Goal: Transaction & Acquisition: Purchase product/service

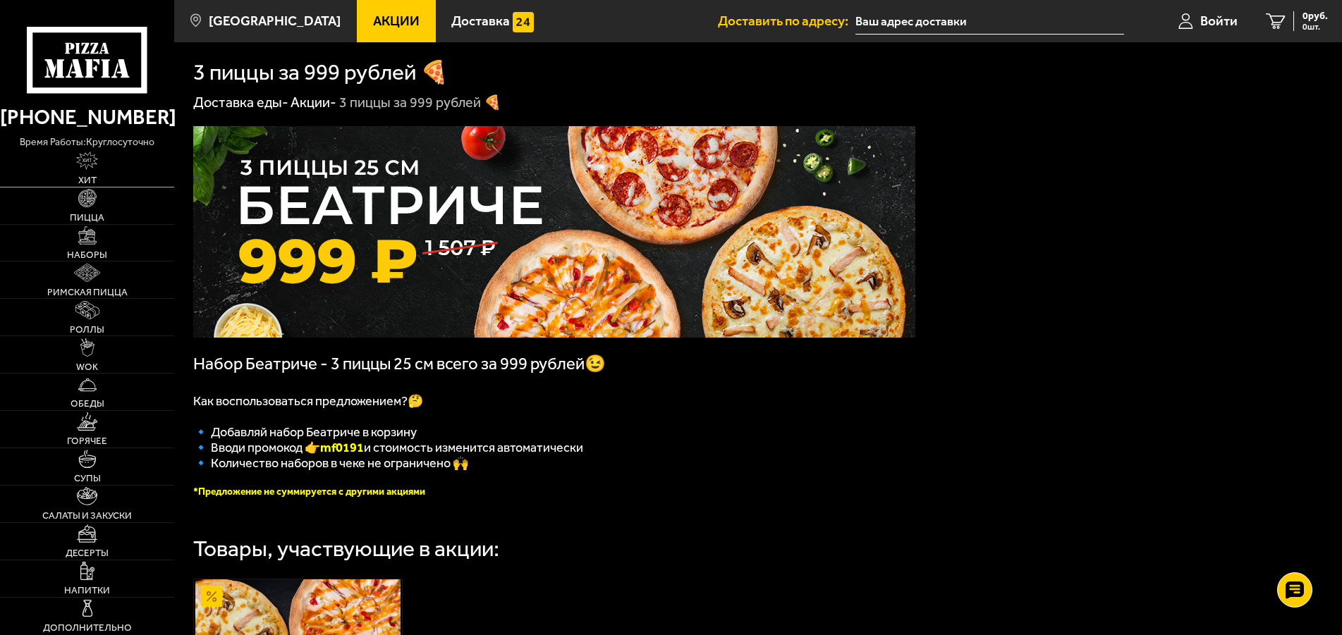
click at [91, 168] on img at bounding box center [87, 161] width 22 height 18
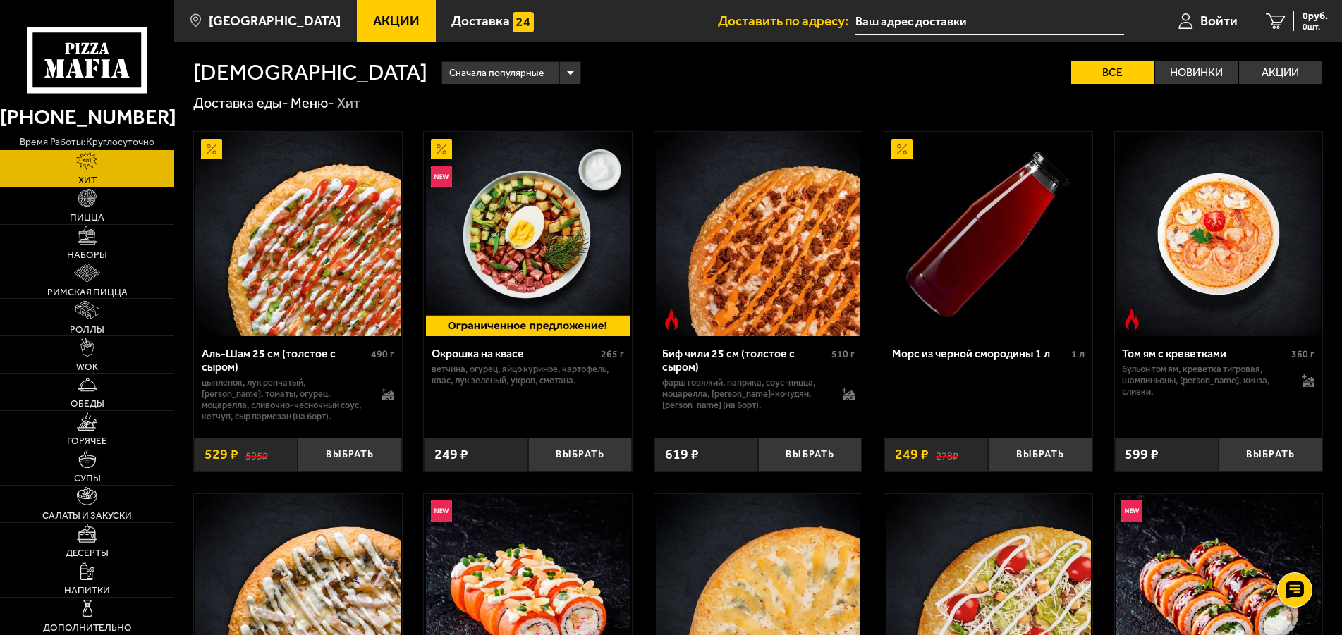
click at [767, 259] on img at bounding box center [758, 234] width 204 height 204
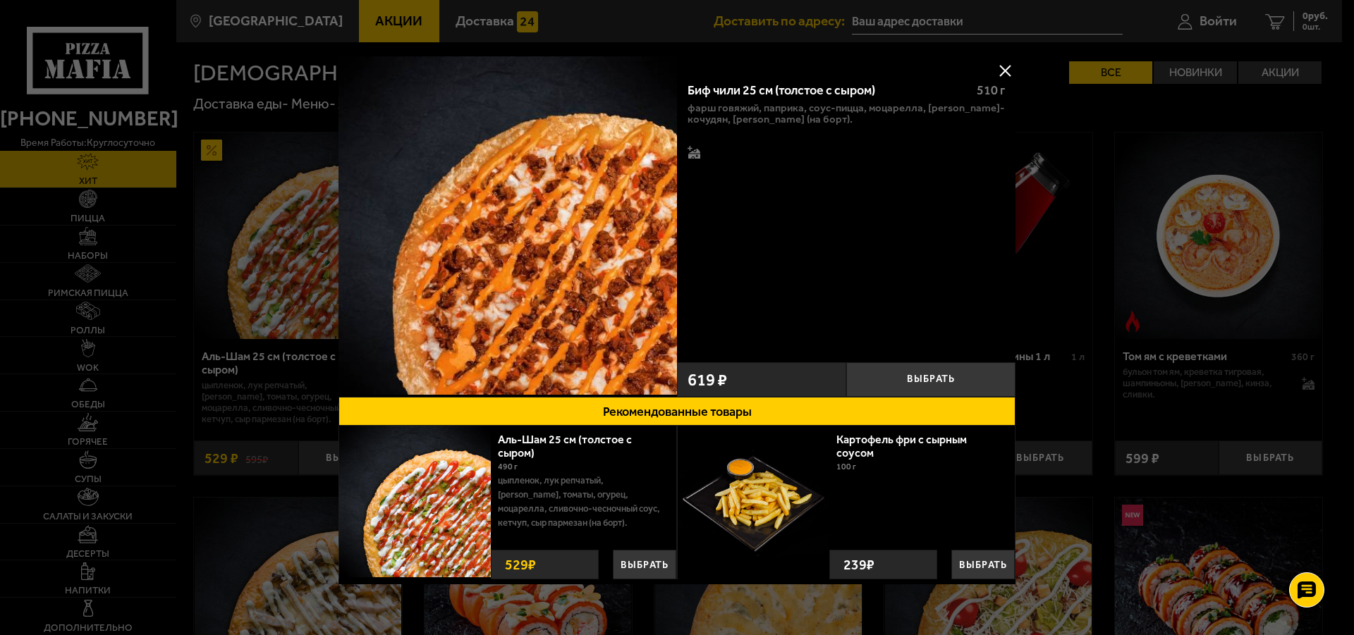
click at [994, 73] on button at bounding box center [1004, 70] width 21 height 21
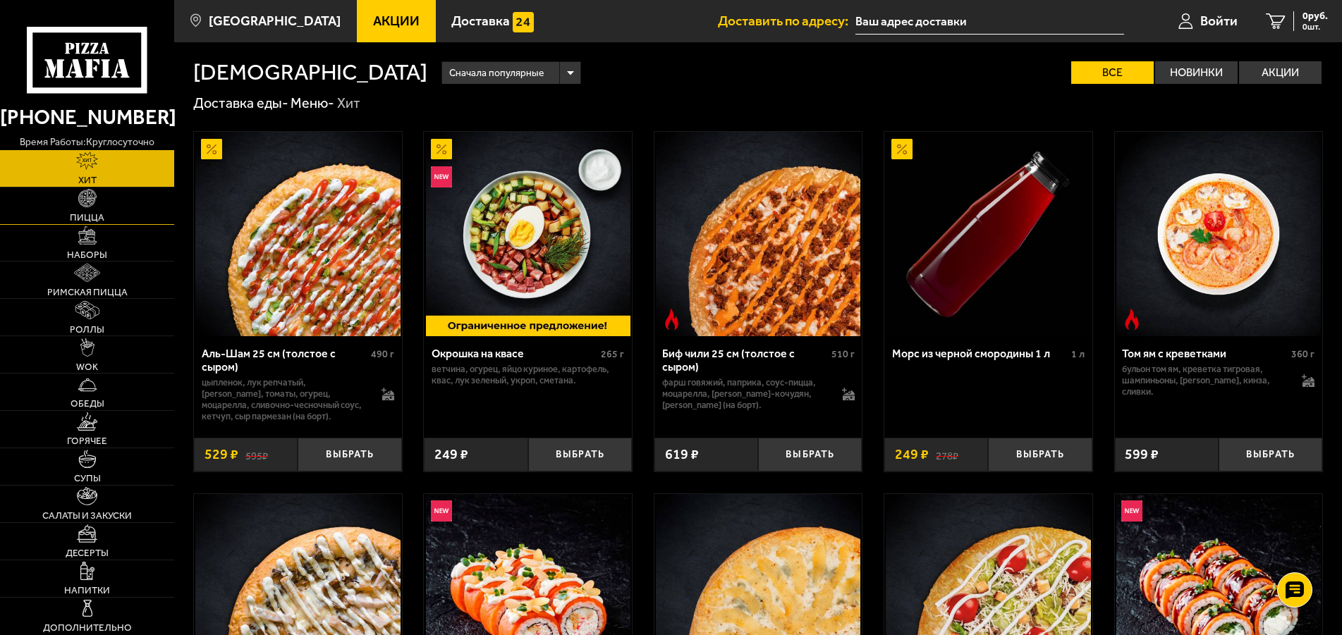
click at [116, 202] on link "Пицца" at bounding box center [87, 206] width 174 height 37
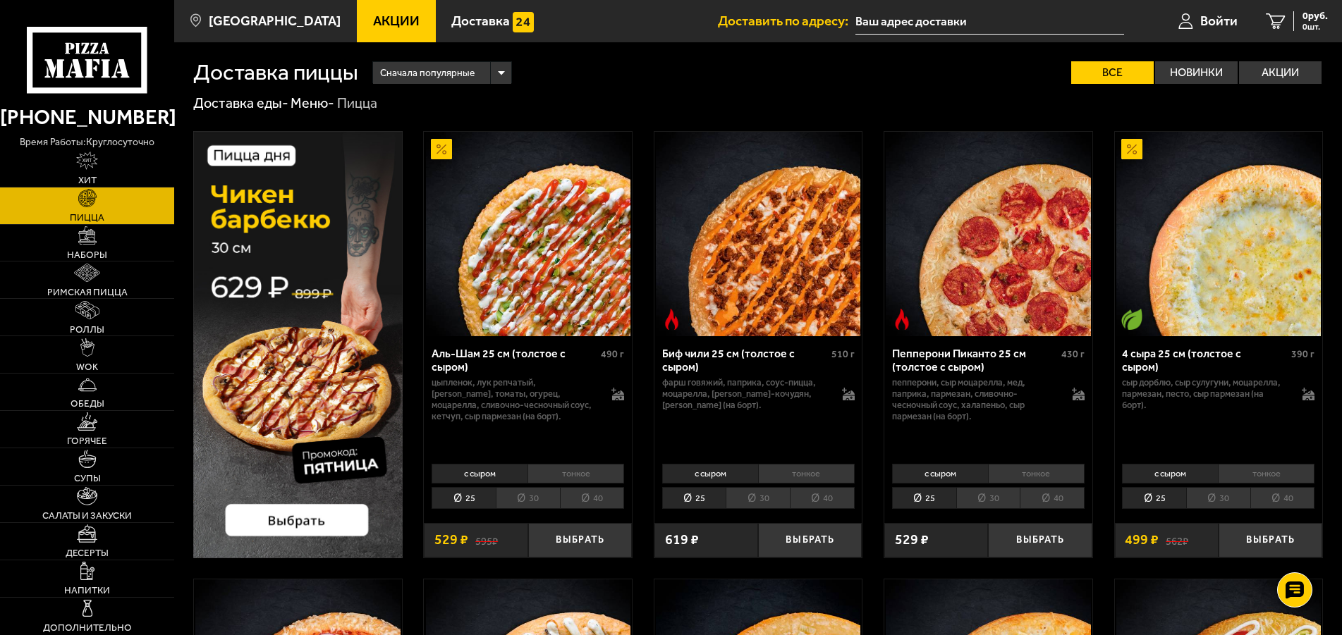
click at [764, 498] on li "30" at bounding box center [757, 498] width 64 height 22
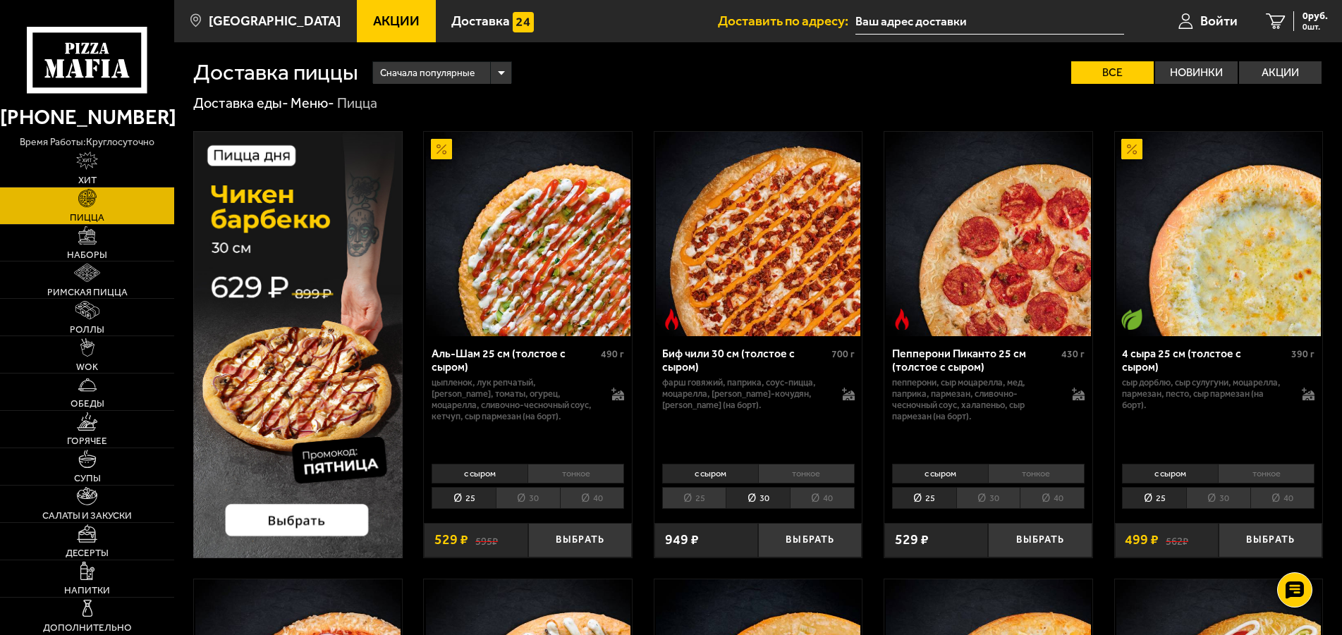
click at [828, 495] on li "40" at bounding box center [822, 498] width 65 height 22
click at [696, 496] on li "25" at bounding box center [694, 498] width 64 height 22
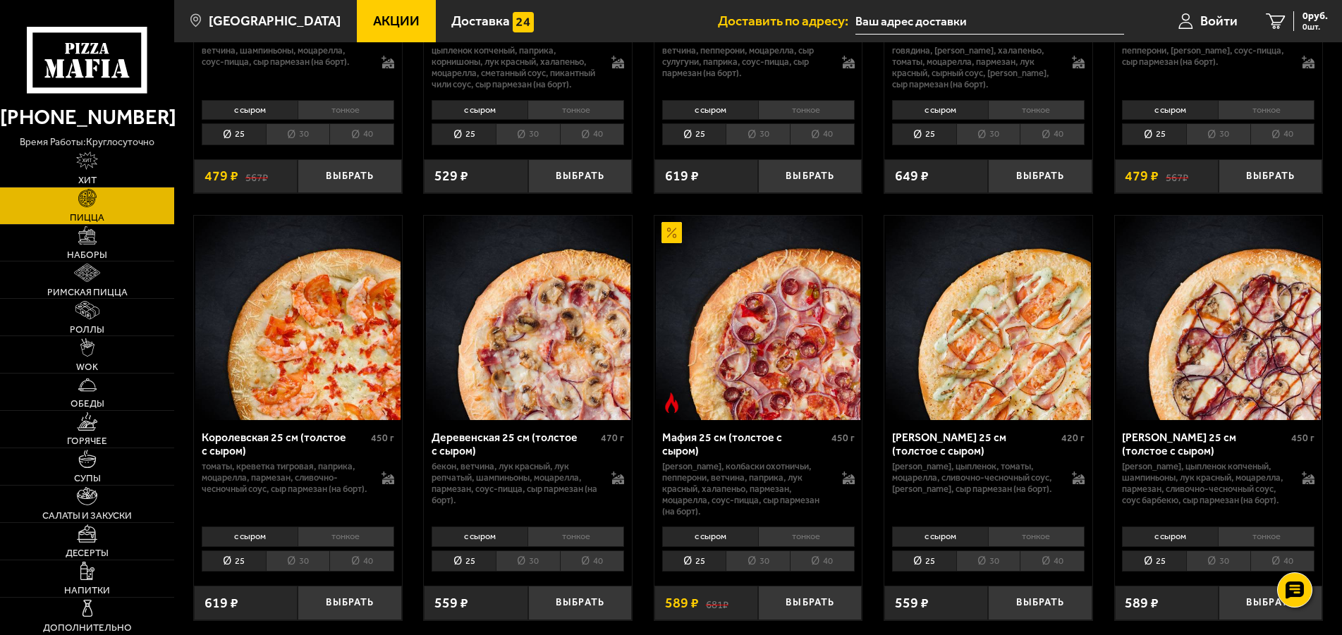
scroll to position [1223, 0]
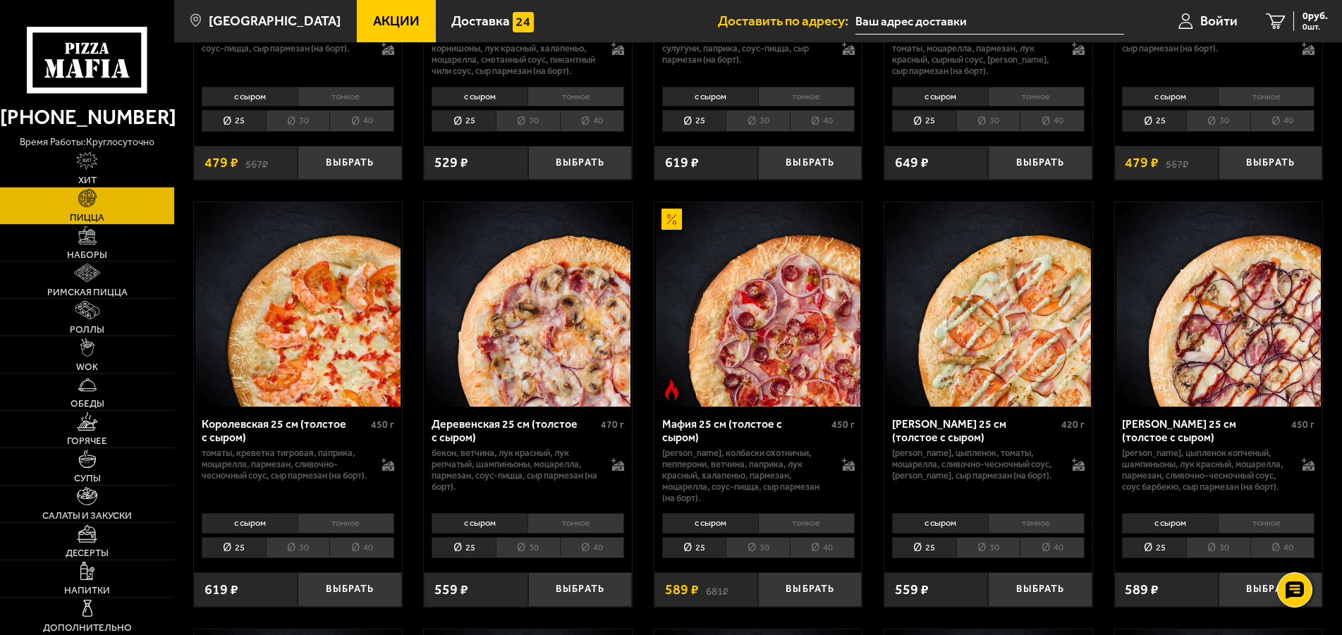
click at [1265, 533] on li "тонкое" at bounding box center [1266, 523] width 97 height 20
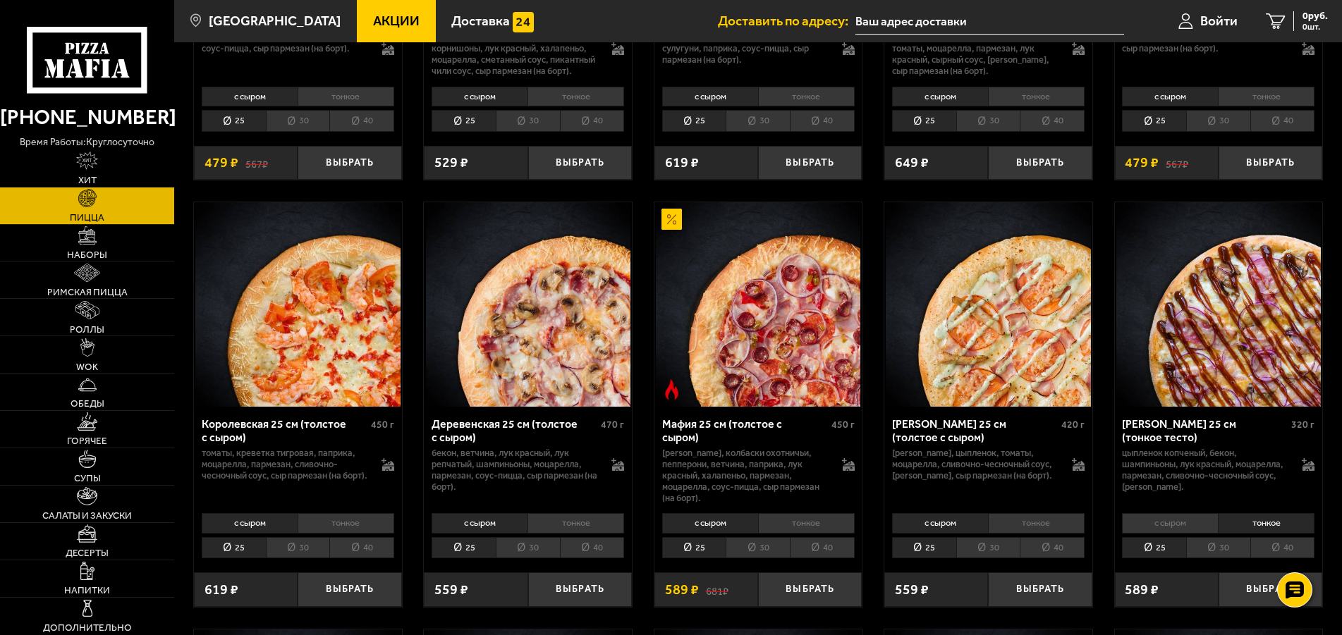
click at [1161, 533] on li "с сыром" at bounding box center [1170, 523] width 96 height 20
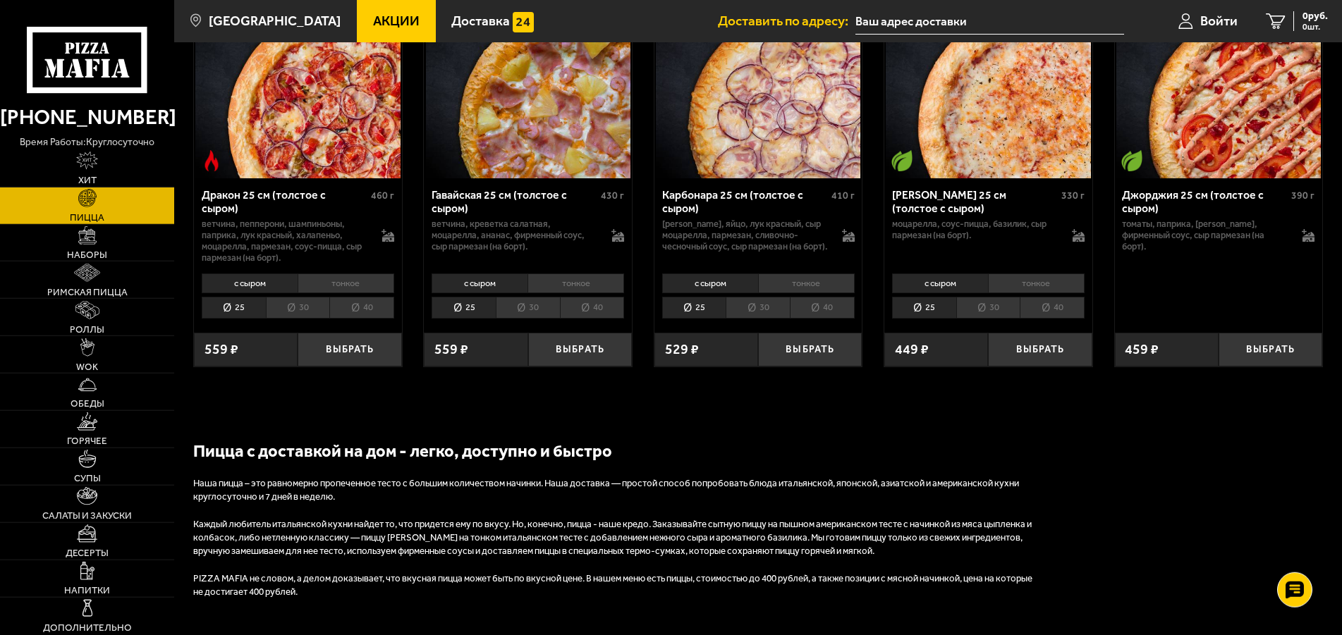
scroll to position [2301, 0]
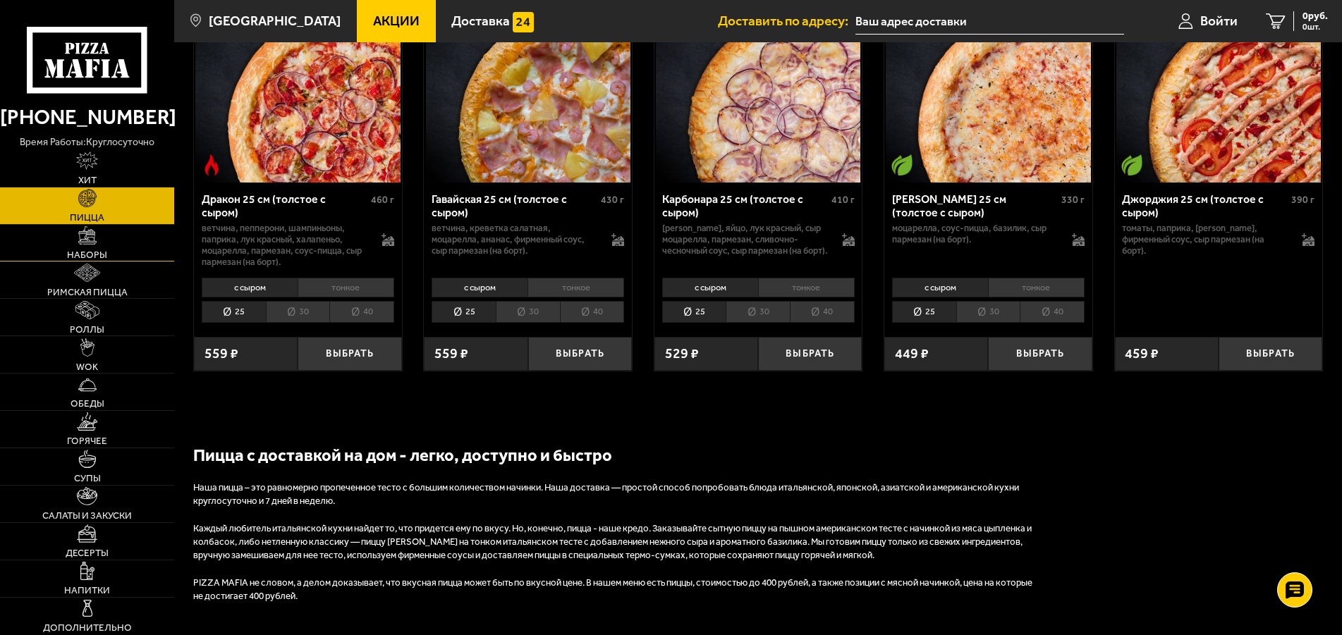
click at [122, 242] on link "Наборы" at bounding box center [87, 243] width 174 height 37
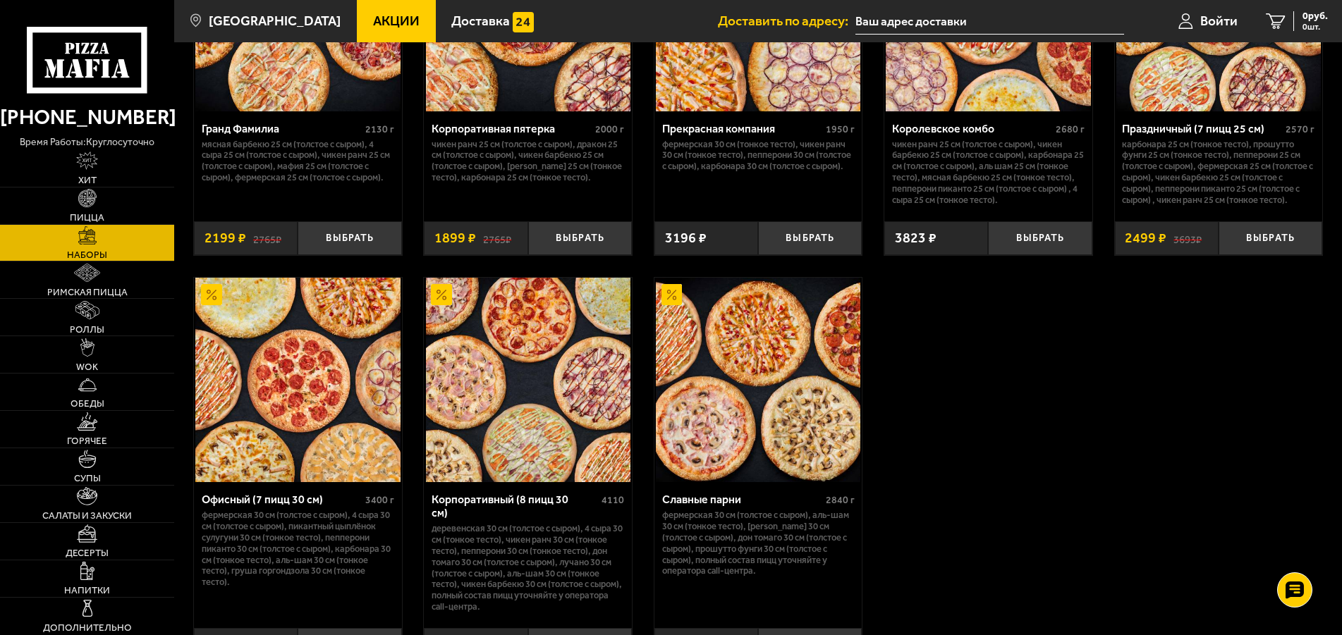
scroll to position [1726, 0]
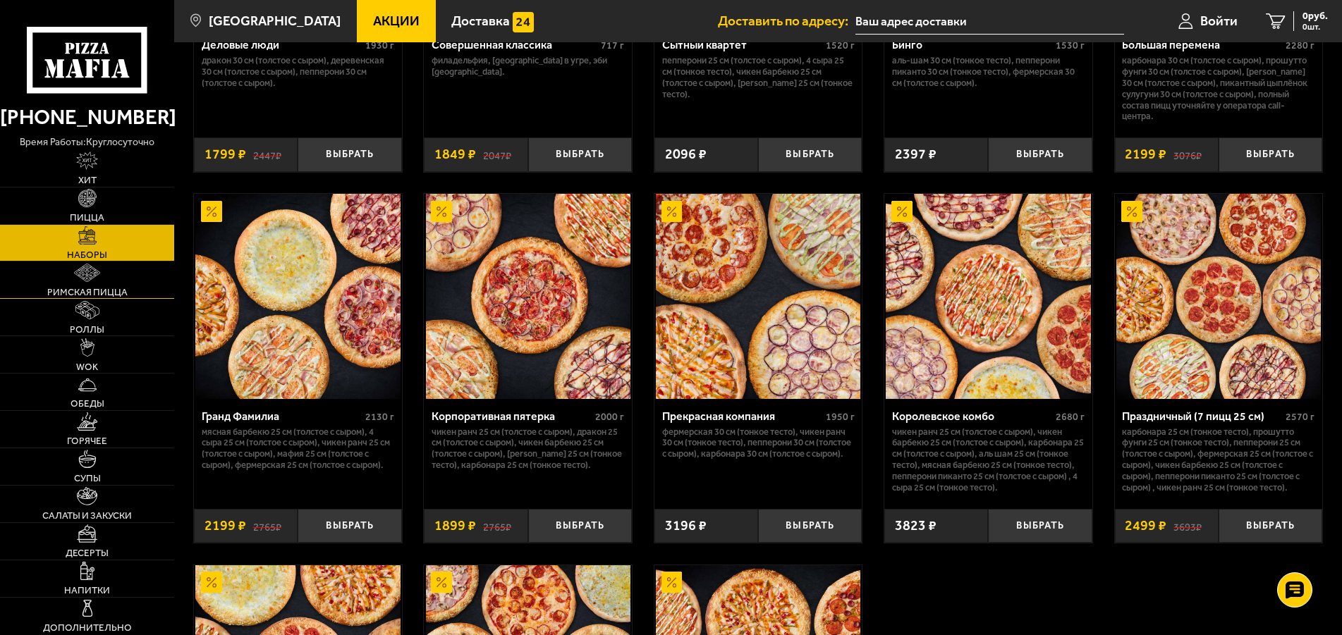
click at [92, 286] on link "Римская пицца" at bounding box center [87, 280] width 174 height 37
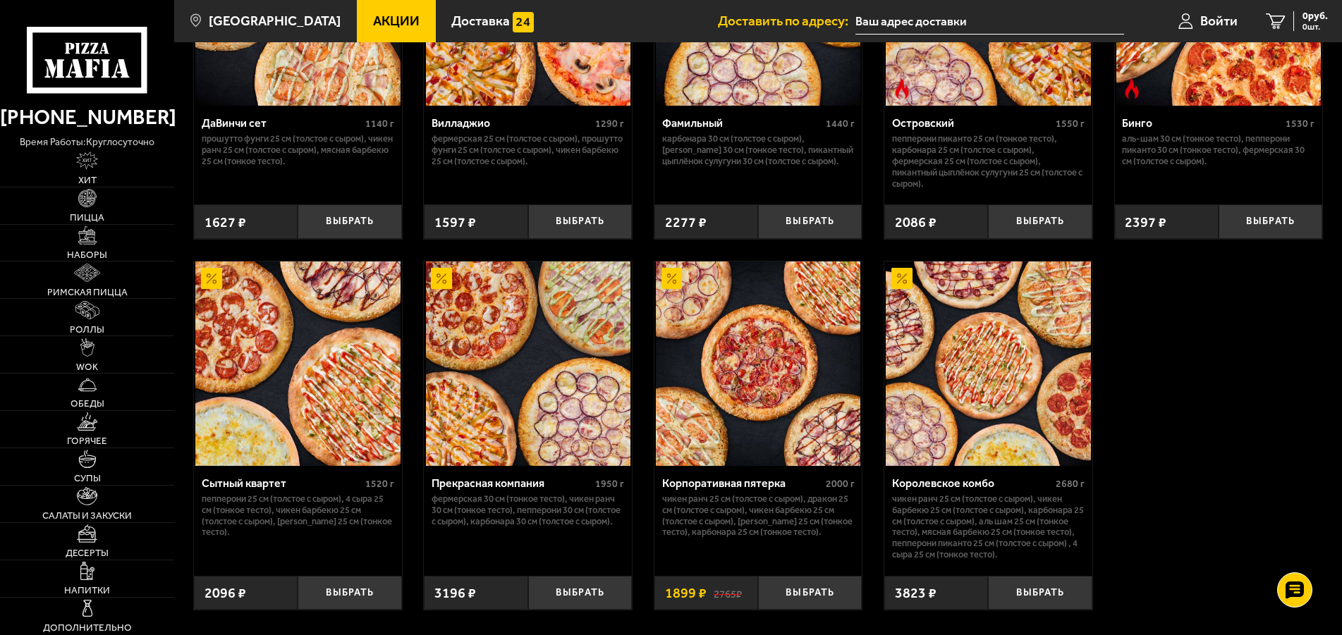
scroll to position [1374, 0]
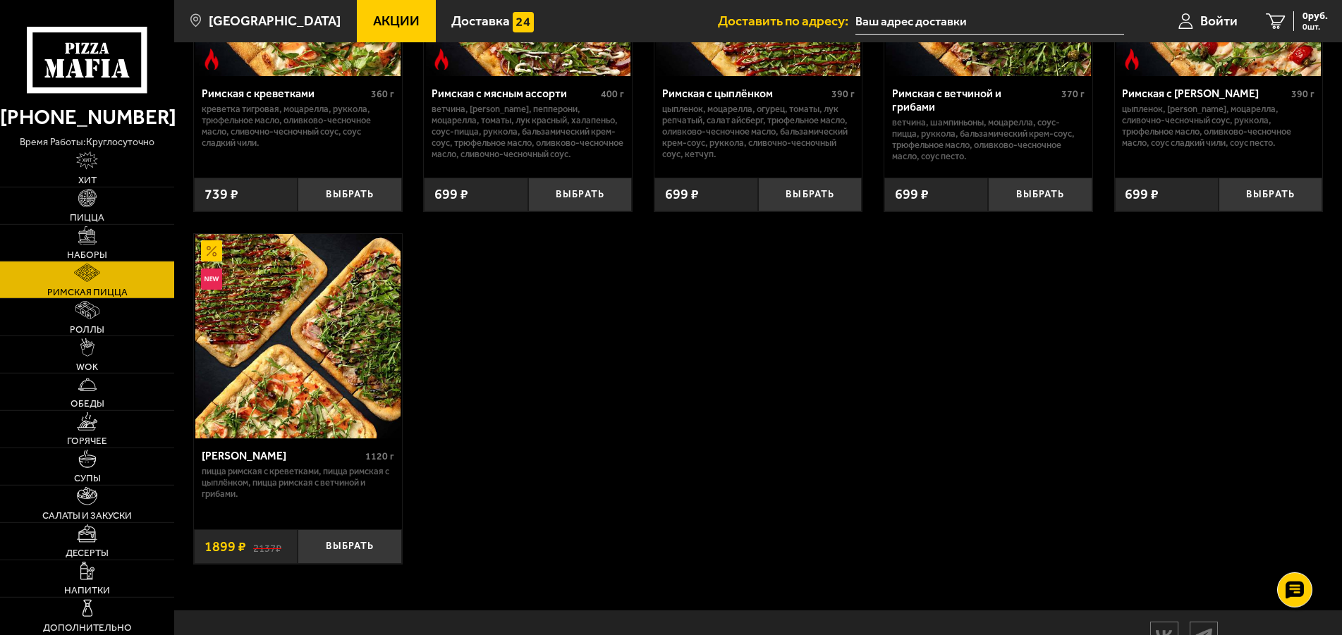
scroll to position [190, 0]
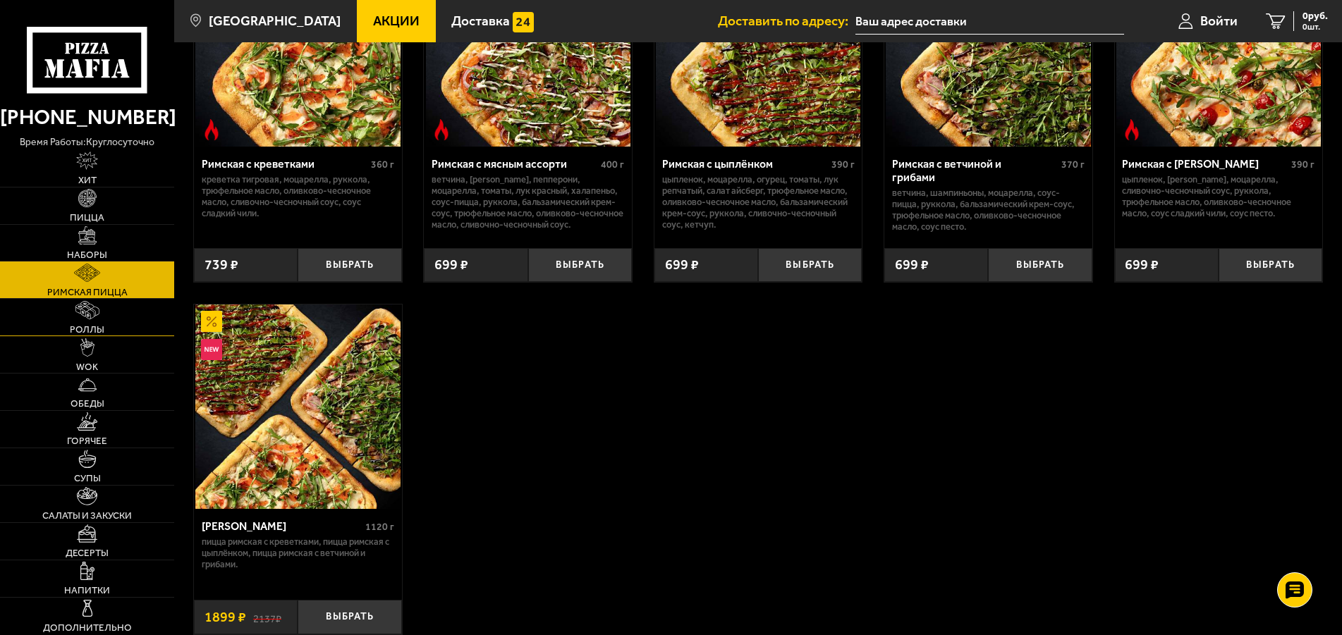
click at [102, 317] on link "Роллы" at bounding box center [87, 317] width 174 height 37
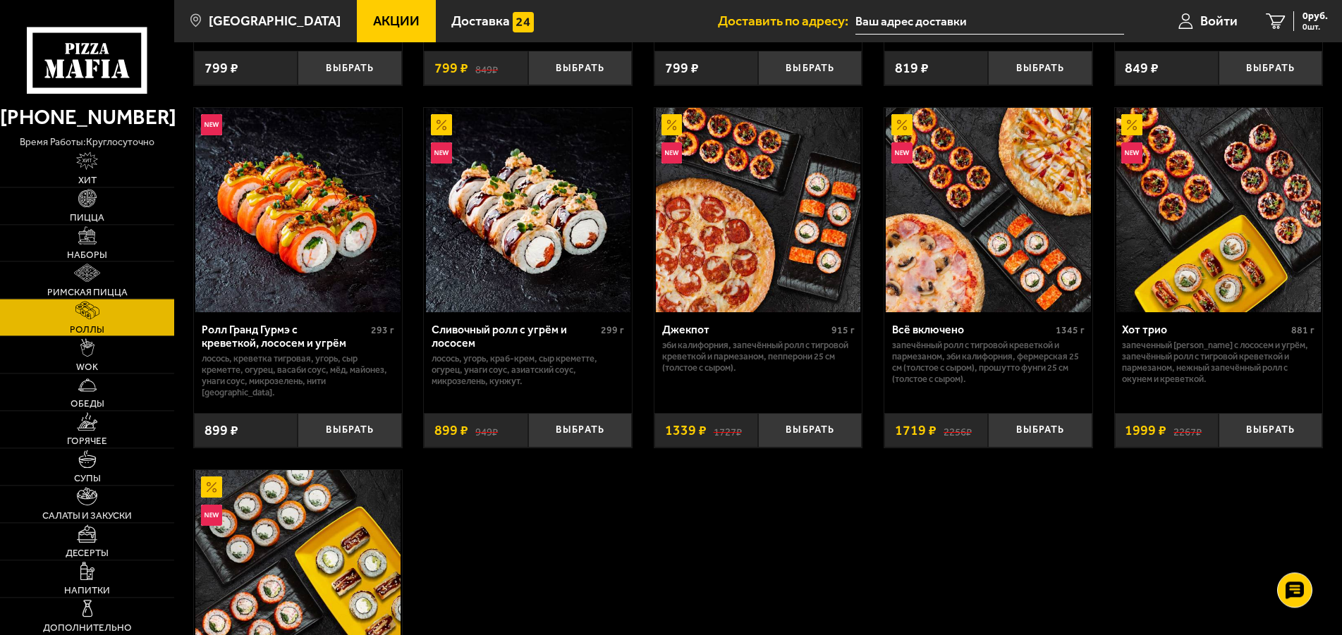
scroll to position [719, 0]
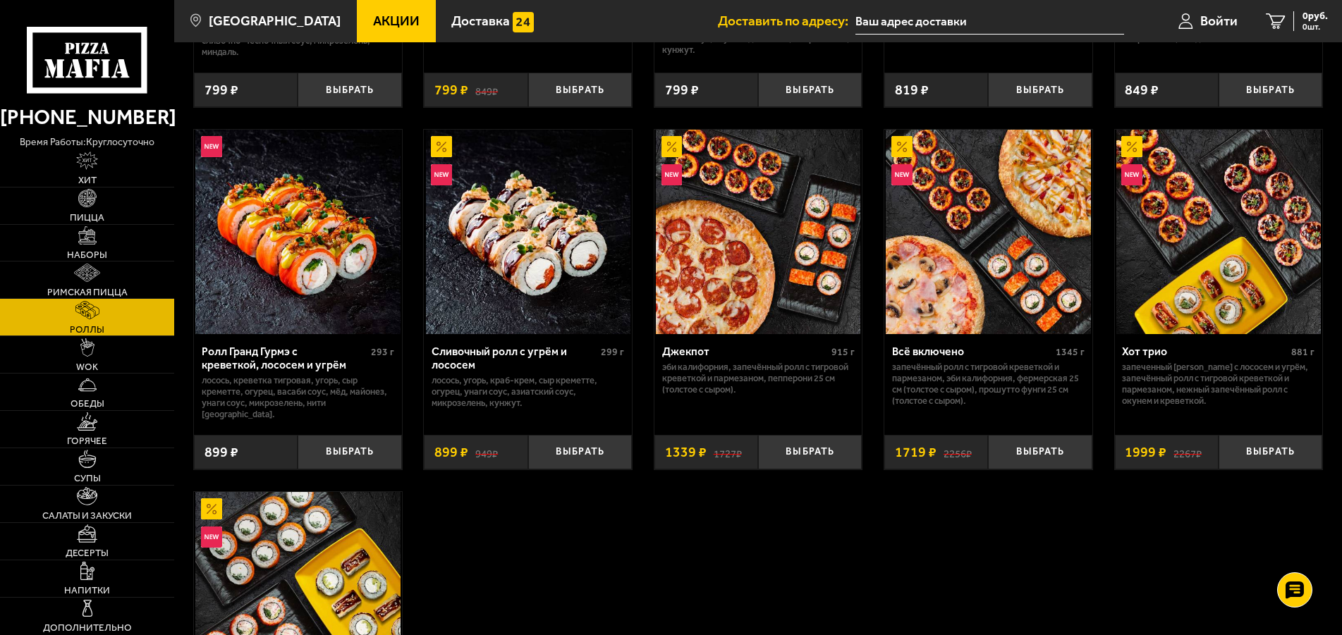
click at [1213, 276] on img at bounding box center [1218, 232] width 204 height 204
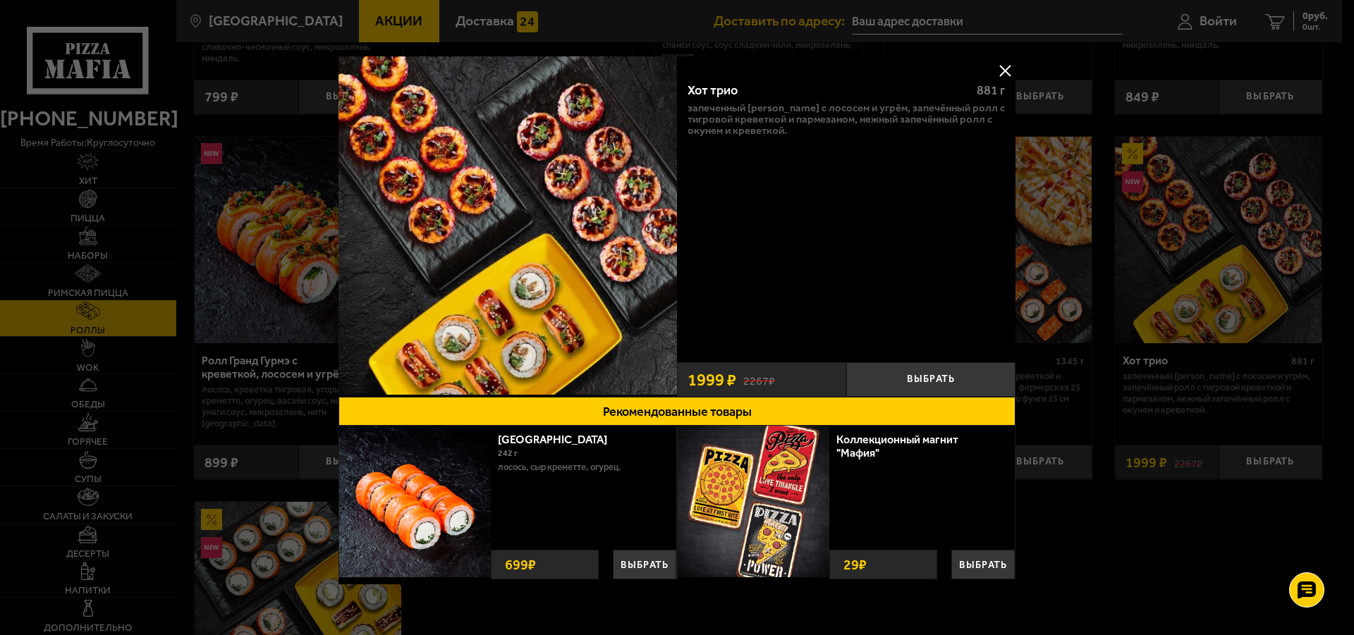
click at [994, 72] on button at bounding box center [1004, 70] width 21 height 21
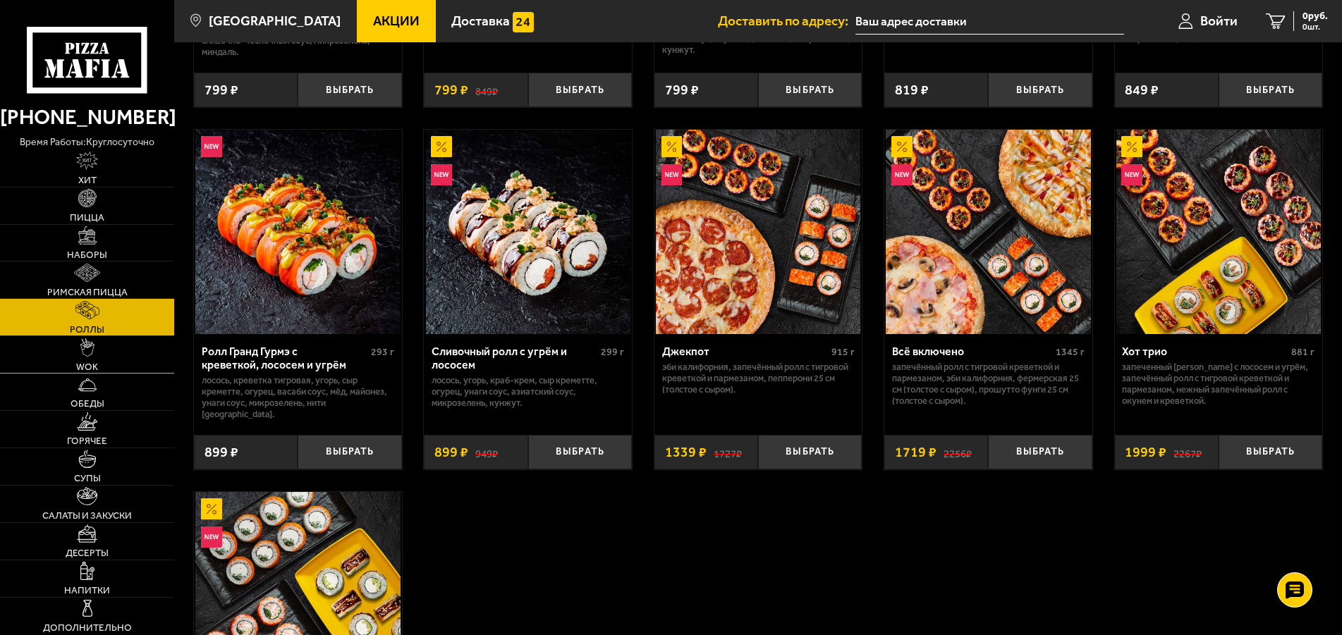
click at [94, 364] on span "WOK" at bounding box center [87, 367] width 22 height 10
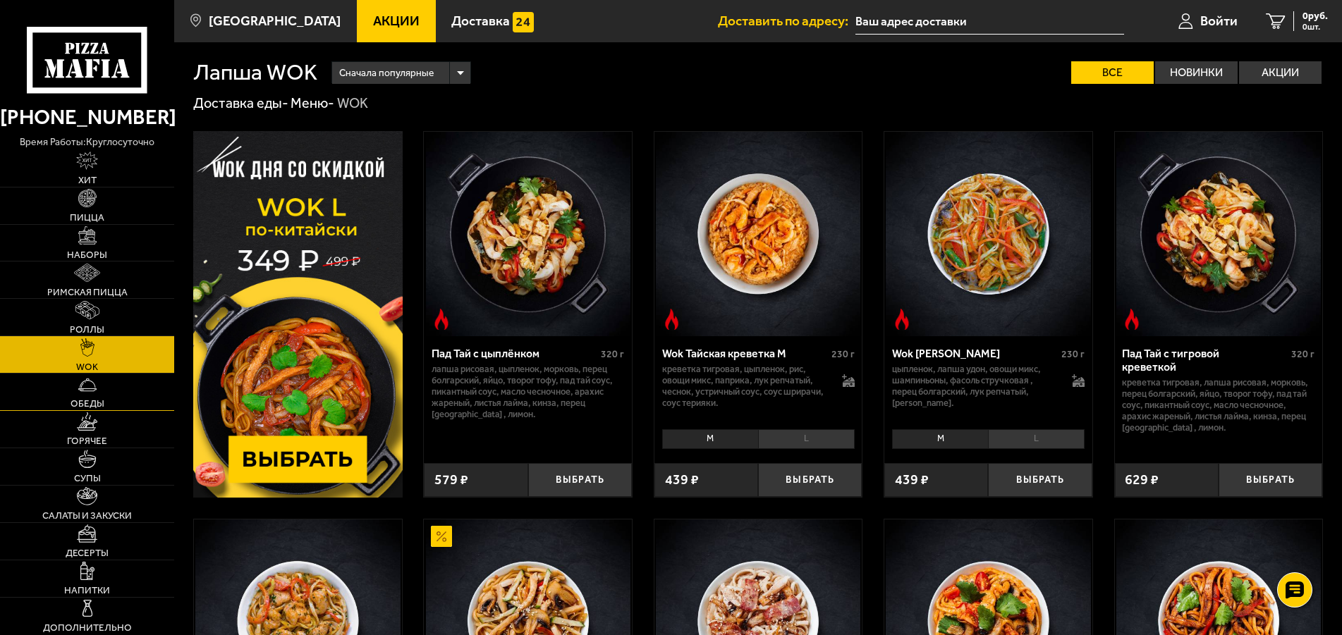
click at [92, 404] on span "Обеды" at bounding box center [88, 404] width 34 height 10
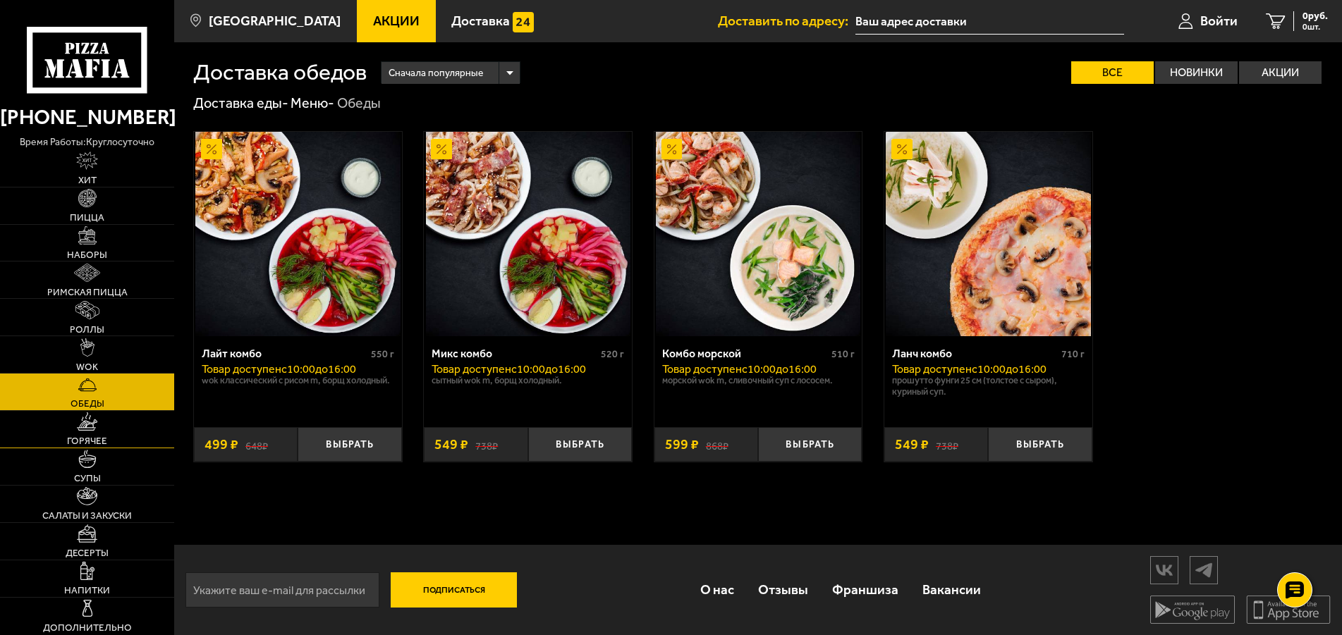
click at [116, 443] on link "Горячее" at bounding box center [87, 429] width 174 height 37
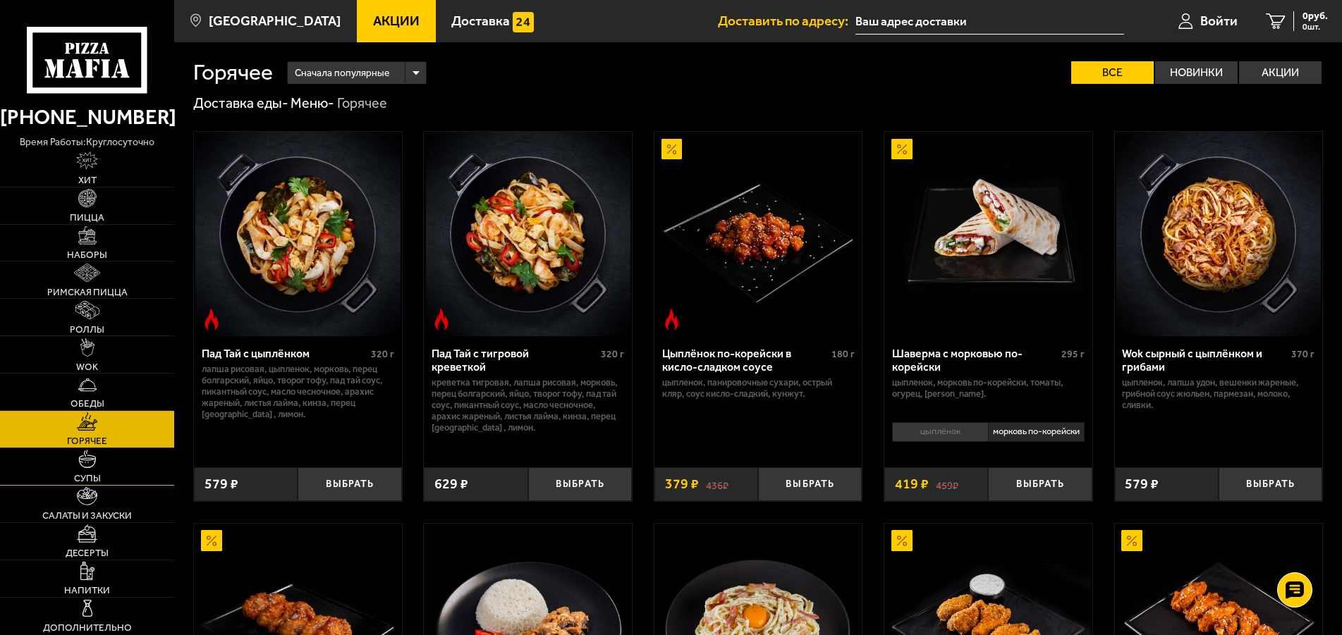
click at [121, 482] on link "Супы" at bounding box center [87, 466] width 174 height 37
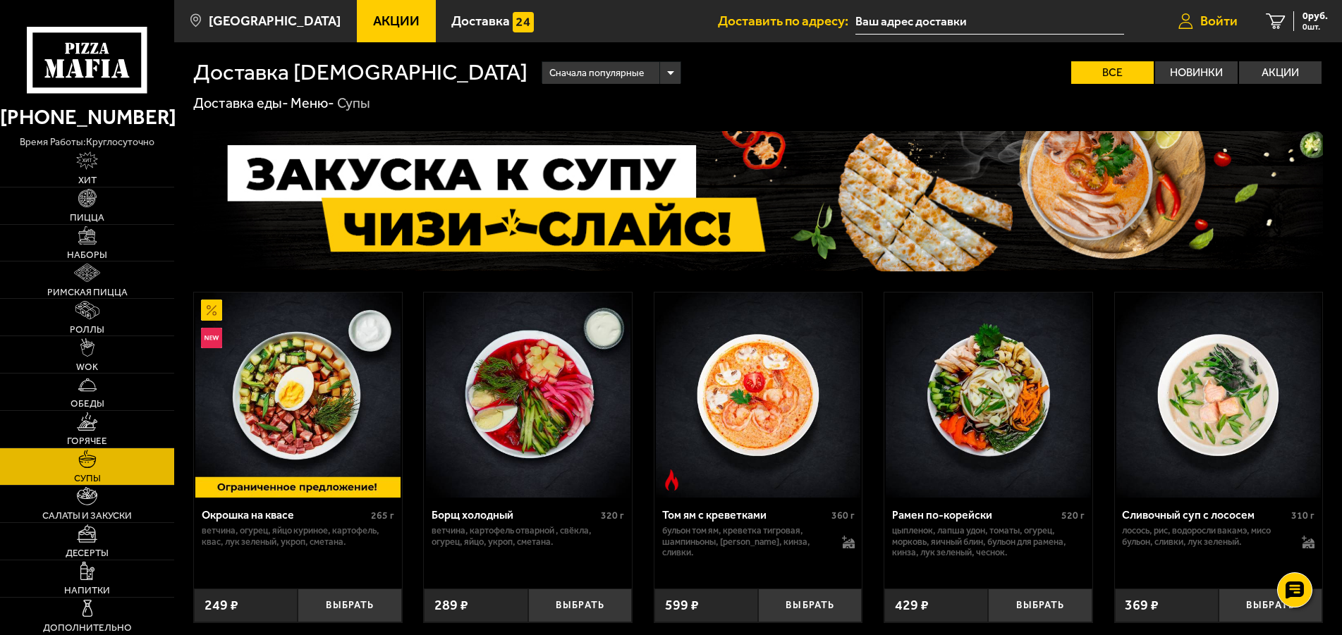
click at [1216, 27] on span "Войти" at bounding box center [1218, 20] width 37 height 13
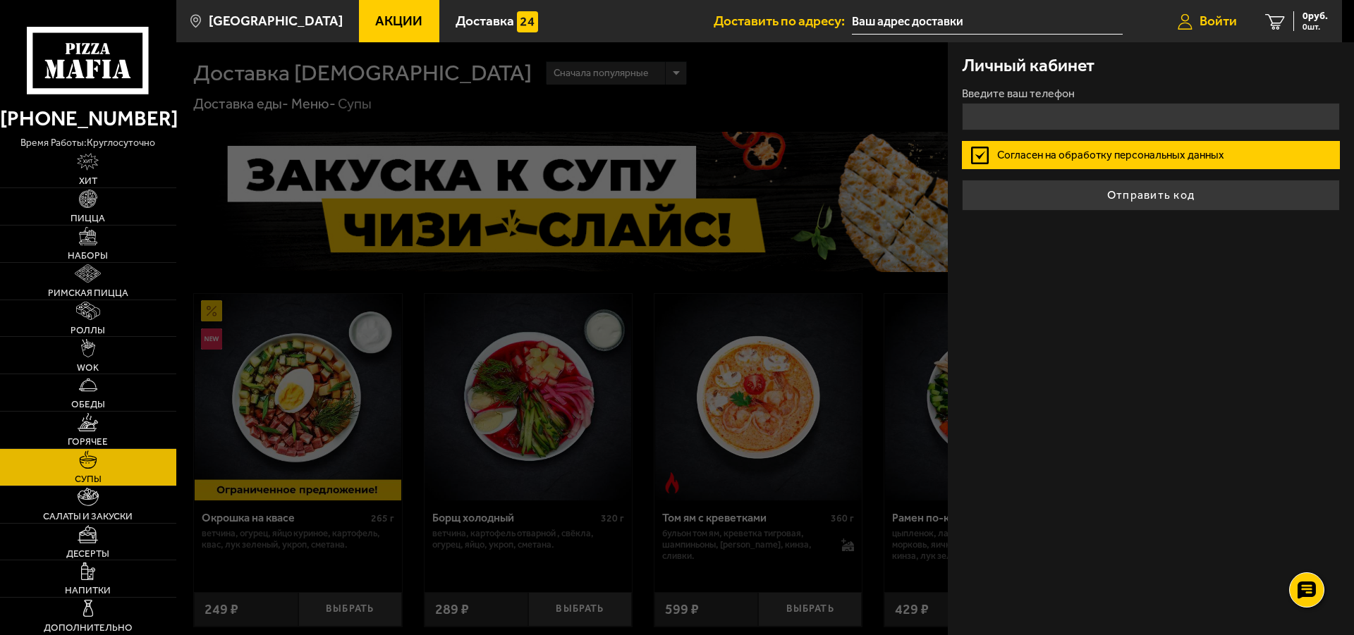
type input "+7 ( ) - -"
